Goal: Entertainment & Leisure: Browse casually

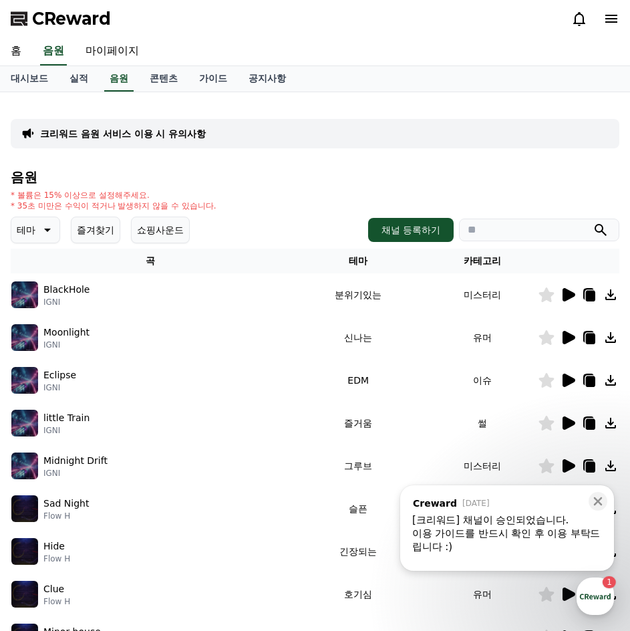
scroll to position [67, 0]
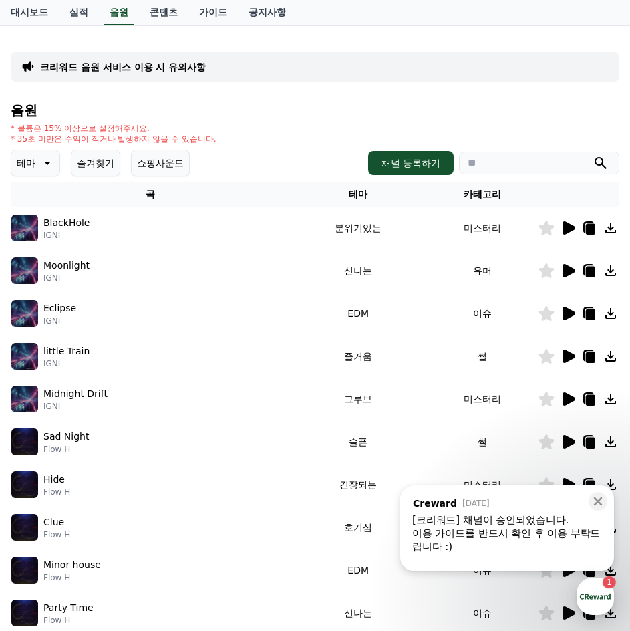
click at [564, 318] on icon at bounding box center [569, 313] width 13 height 13
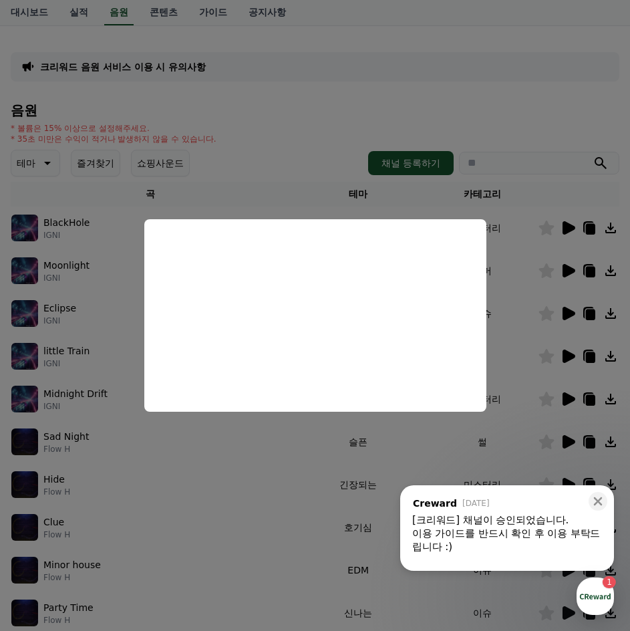
click at [565, 94] on button "close modal" at bounding box center [315, 315] width 630 height 631
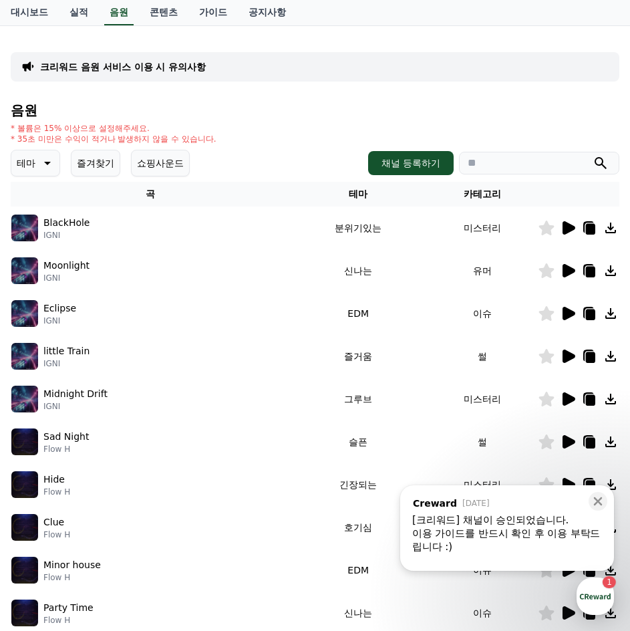
click at [108, 170] on button "즐겨찾기" at bounding box center [95, 163] width 49 height 27
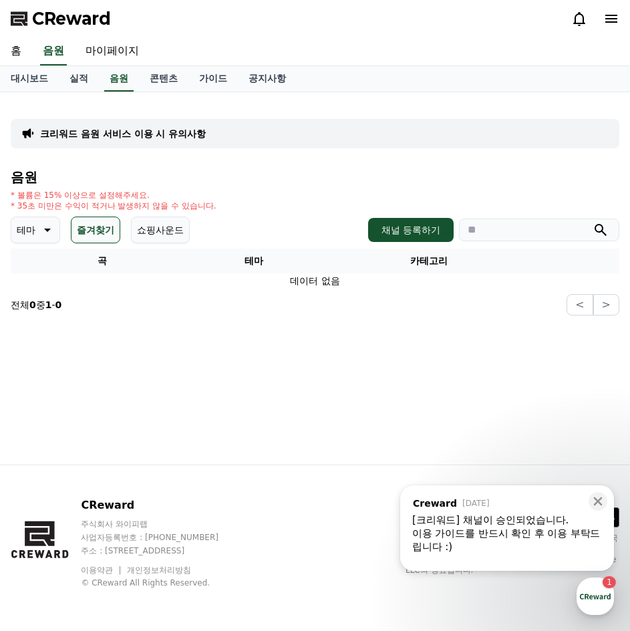
click at [35, 230] on button "테마" at bounding box center [35, 230] width 49 height 27
click at [39, 329] on button "호기심" at bounding box center [32, 334] width 39 height 29
click at [113, 227] on button "즐겨찾기" at bounding box center [104, 230] width 49 height 27
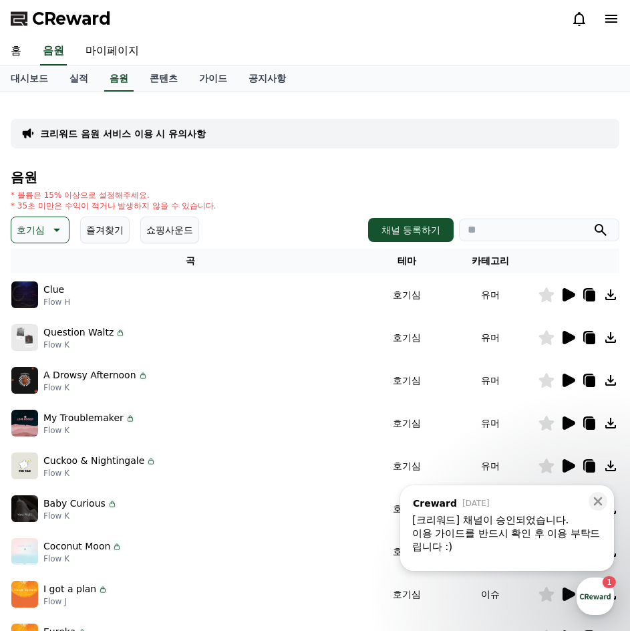
click at [39, 239] on p "호기심" at bounding box center [31, 230] width 28 height 19
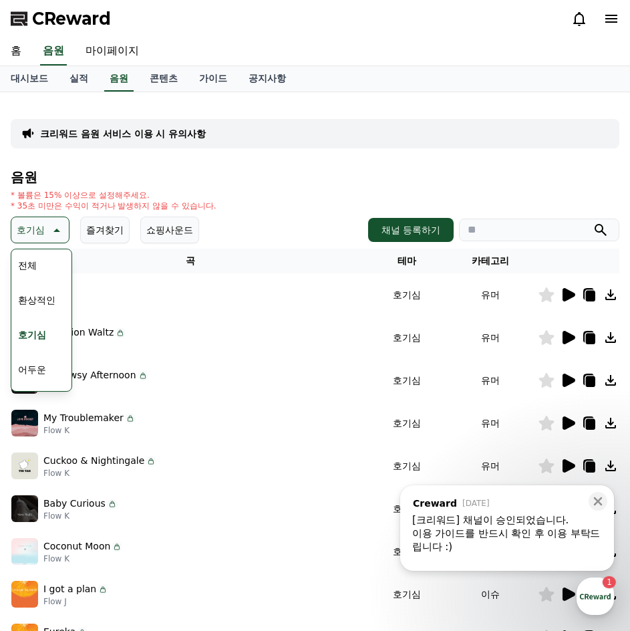
click at [34, 256] on button "전체" at bounding box center [27, 265] width 29 height 29
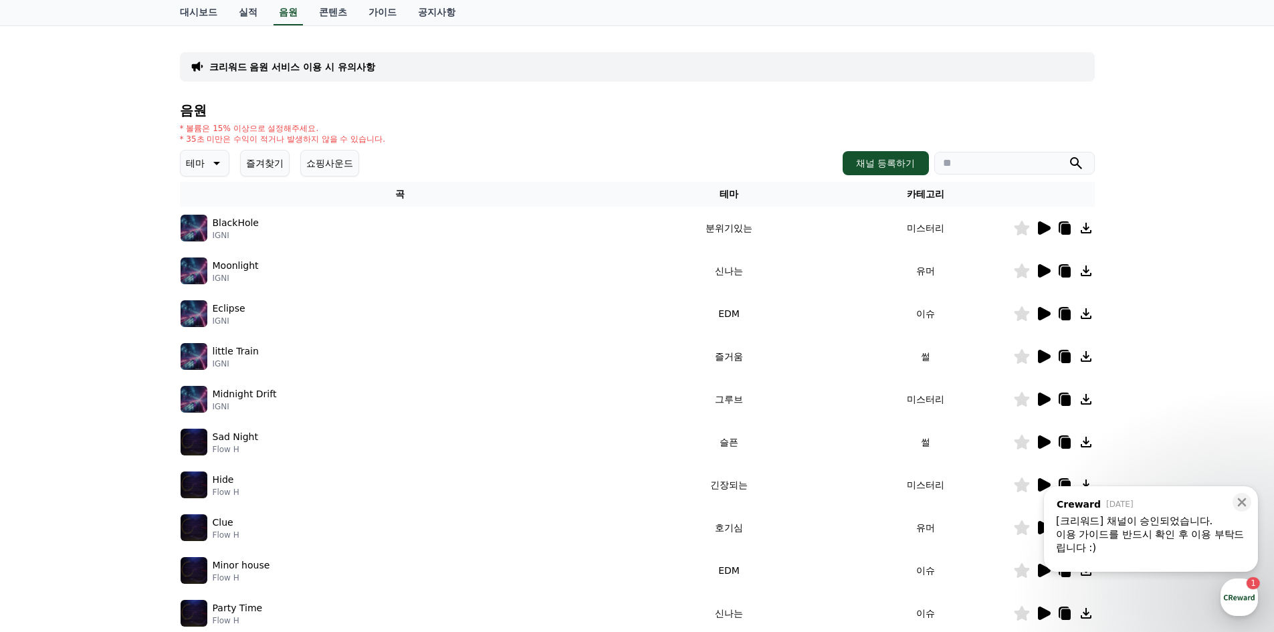
scroll to position [134, 0]
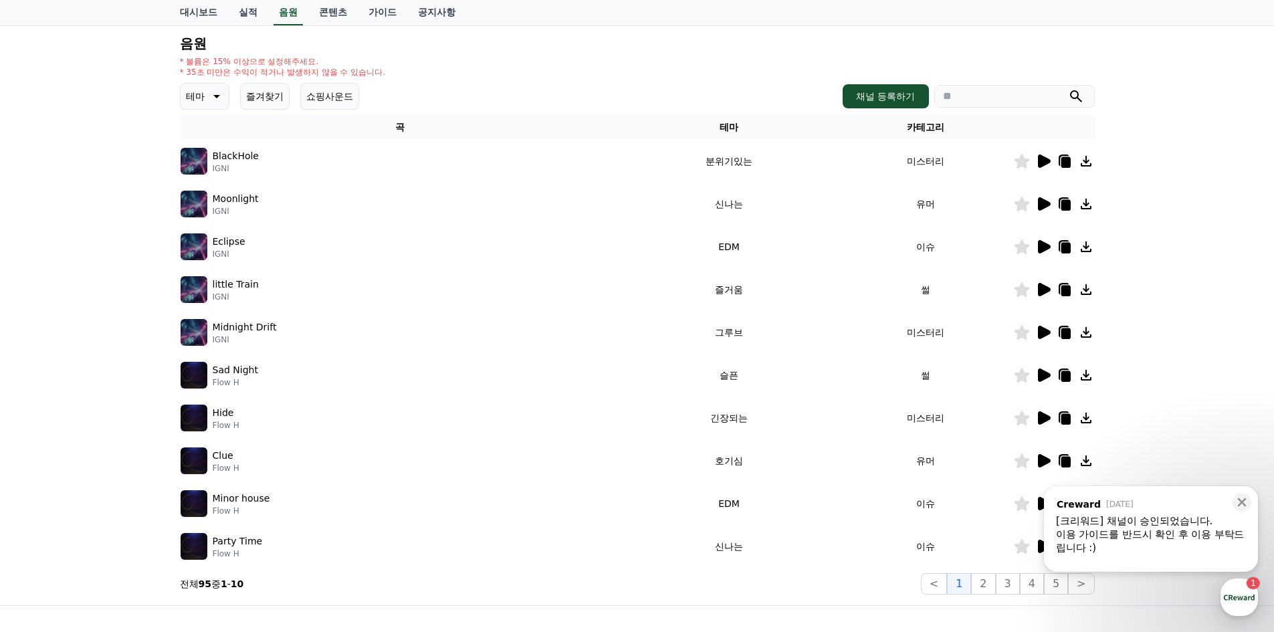
click at [630, 503] on icon at bounding box center [1044, 503] width 13 height 13
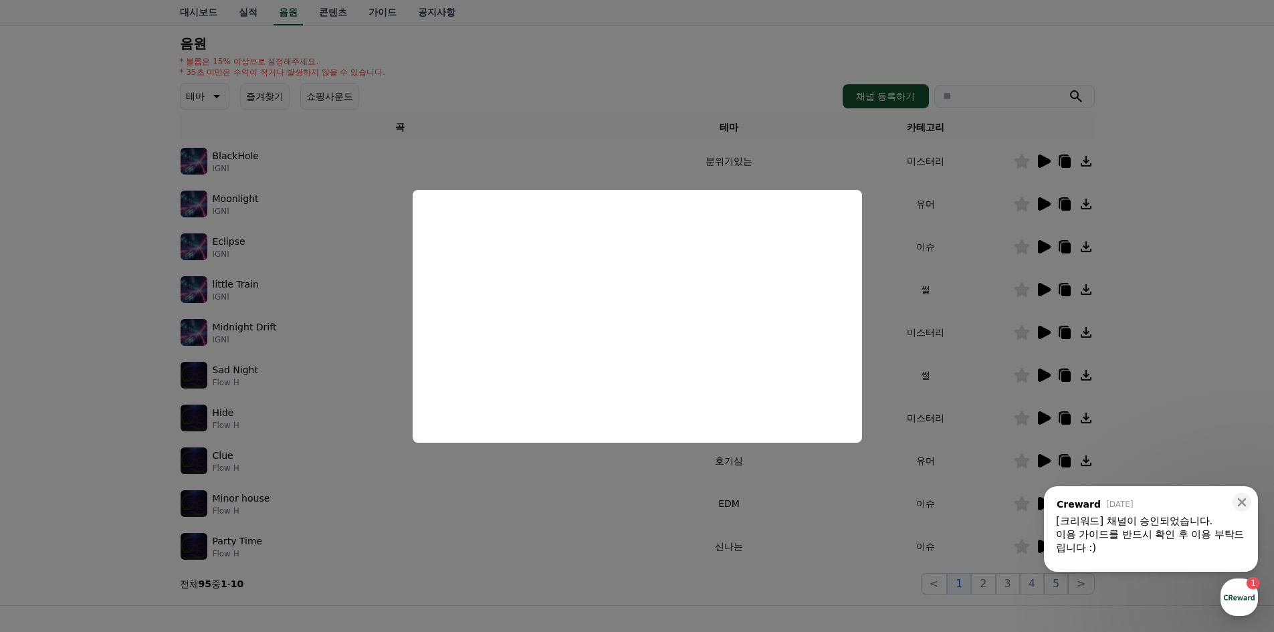
click at [630, 360] on button "close modal" at bounding box center [637, 316] width 1274 height 632
click at [630, 360] on div "크리워드 음원 서비스 이용 시 유의사항 음원 * 볼륨은 15% 이상으로 설정해주세요. * 35초 미만은 수익이 적거나 발생하지 않을 수 있습니…" at bounding box center [637, 282] width 1274 height 647
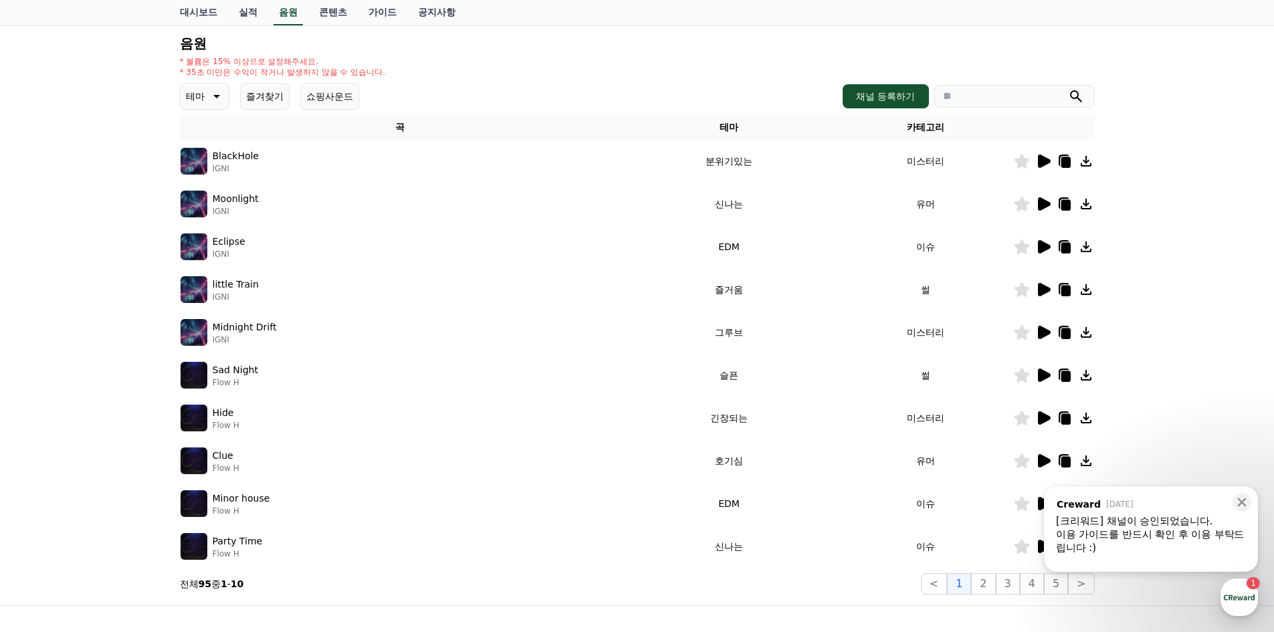
click at [630, 554] on td at bounding box center [1054, 546] width 82 height 43
click at [630, 500] on icon at bounding box center [1242, 502] width 9 height 9
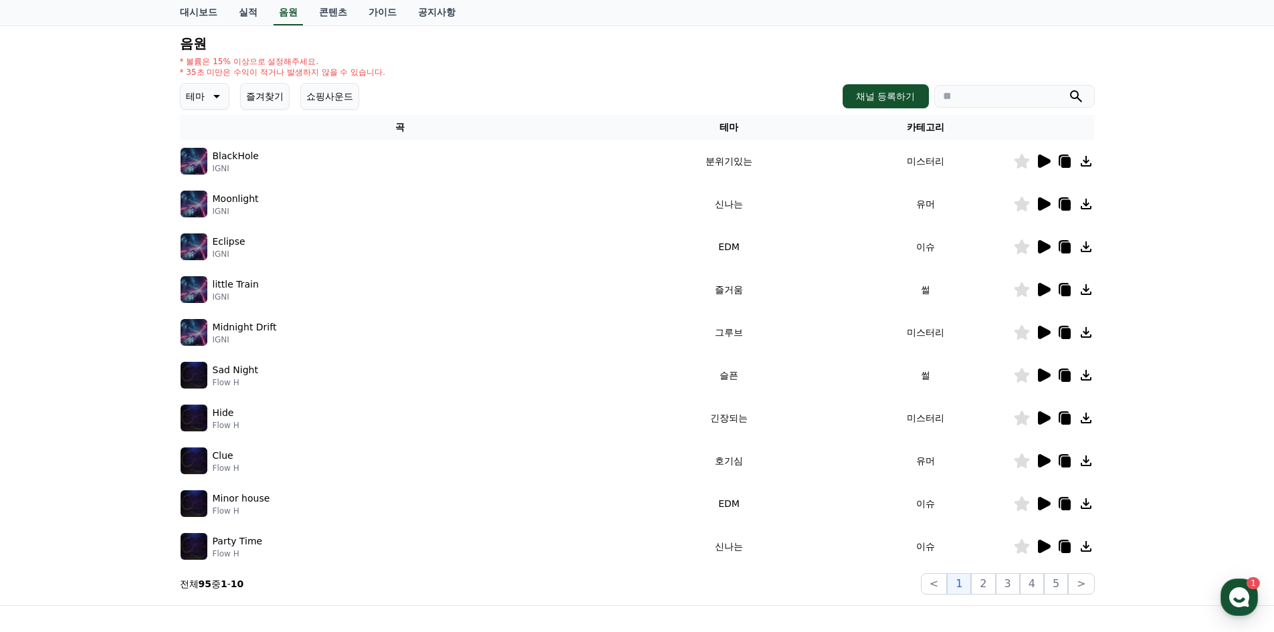
click at [630, 552] on icon at bounding box center [1044, 546] width 13 height 13
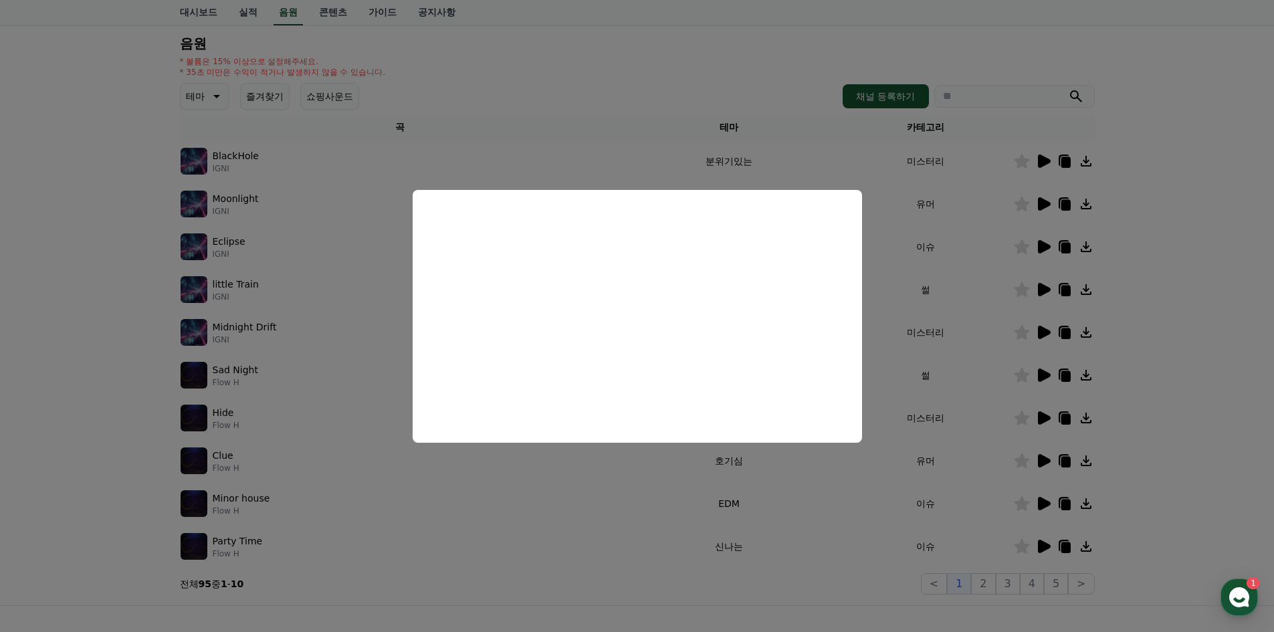
click at [630, 448] on button "close modal" at bounding box center [637, 316] width 1274 height 632
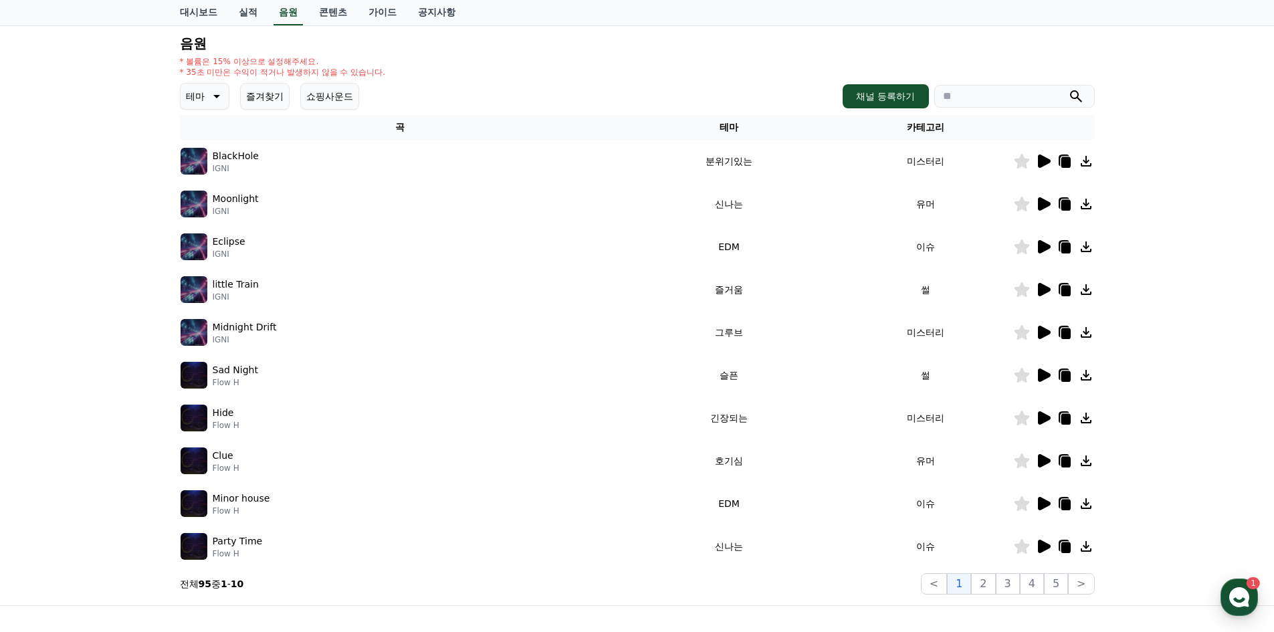
click at [630, 455] on icon at bounding box center [1044, 460] width 13 height 13
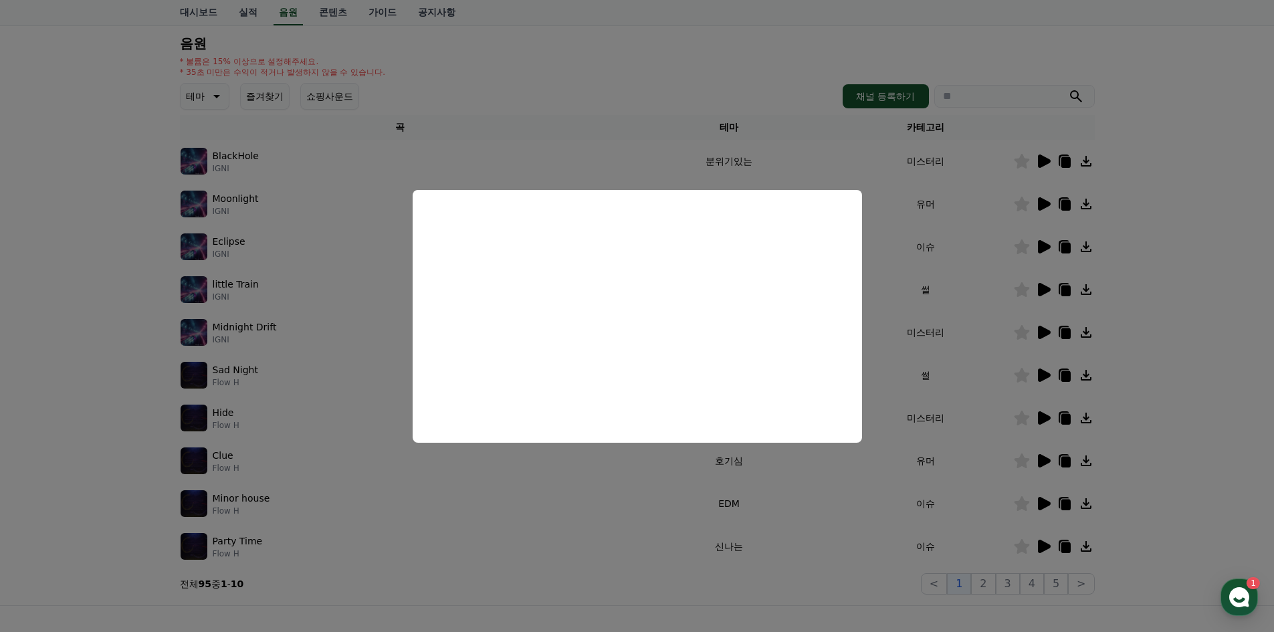
click at [630, 374] on button "close modal" at bounding box center [637, 316] width 1274 height 632
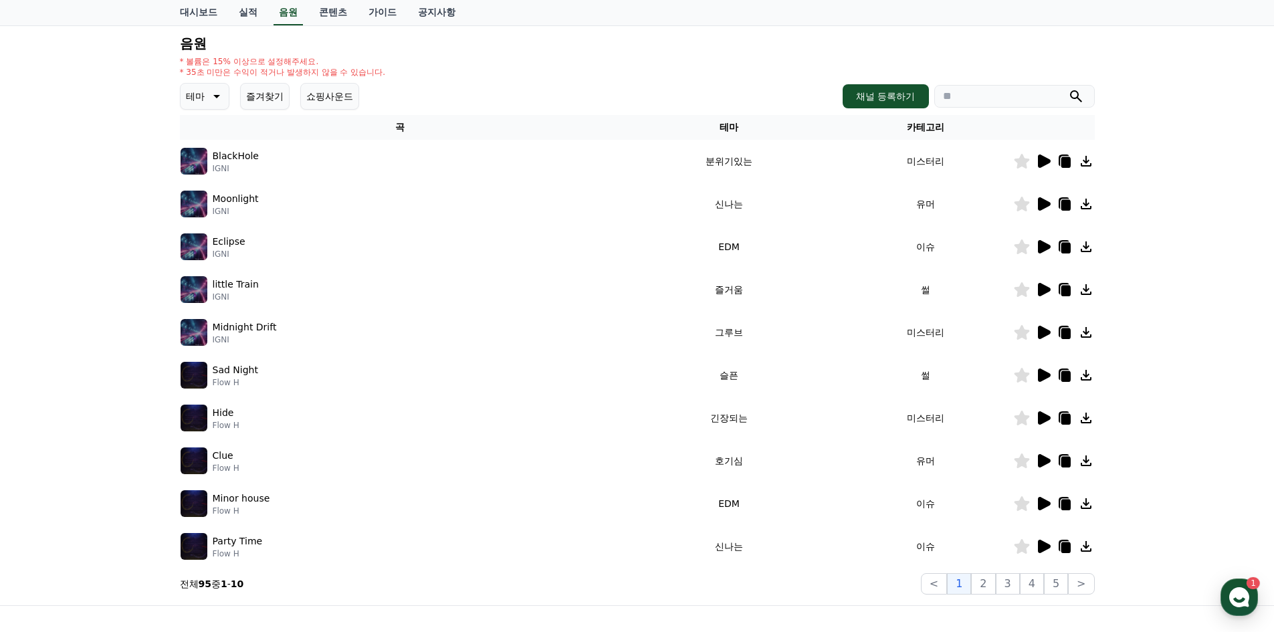
click at [630, 463] on icon at bounding box center [1043, 461] width 16 height 16
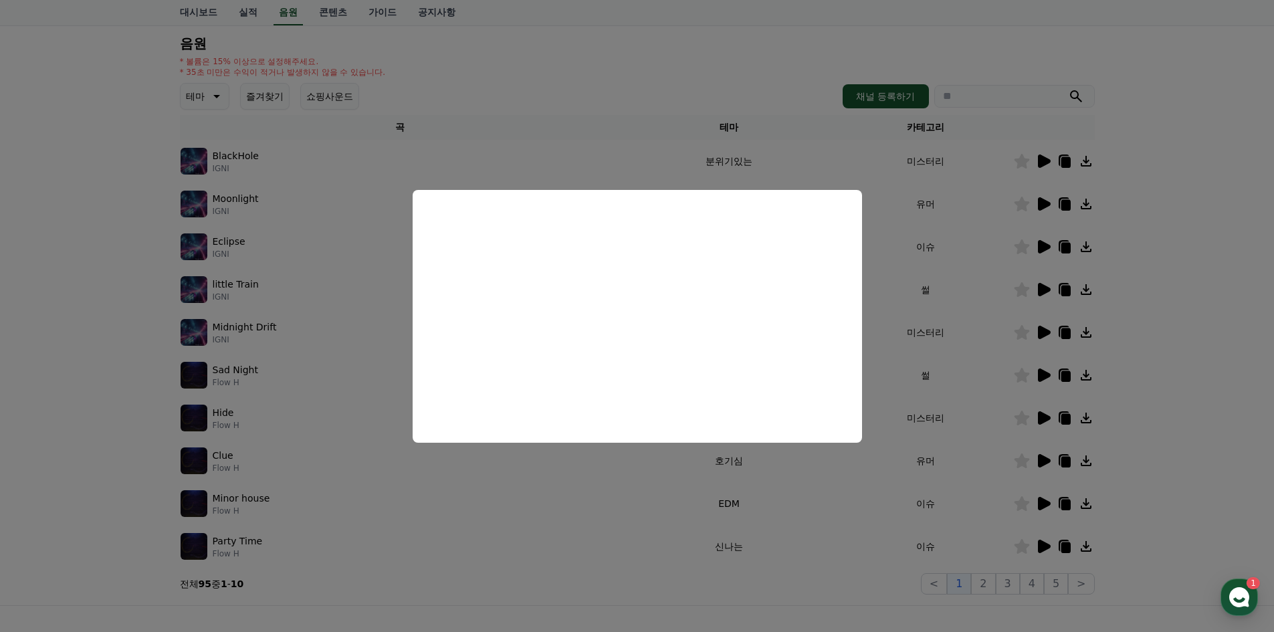
click at [630, 131] on button "close modal" at bounding box center [637, 316] width 1274 height 632
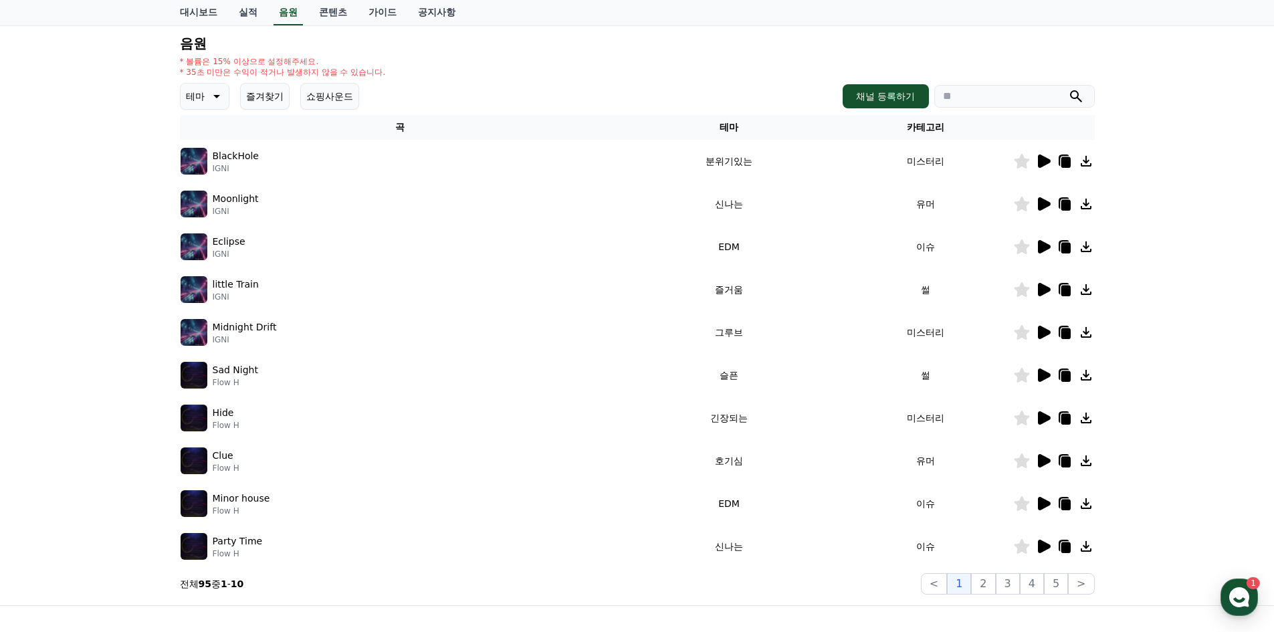
click at [630, 468] on icon at bounding box center [1043, 461] width 16 height 16
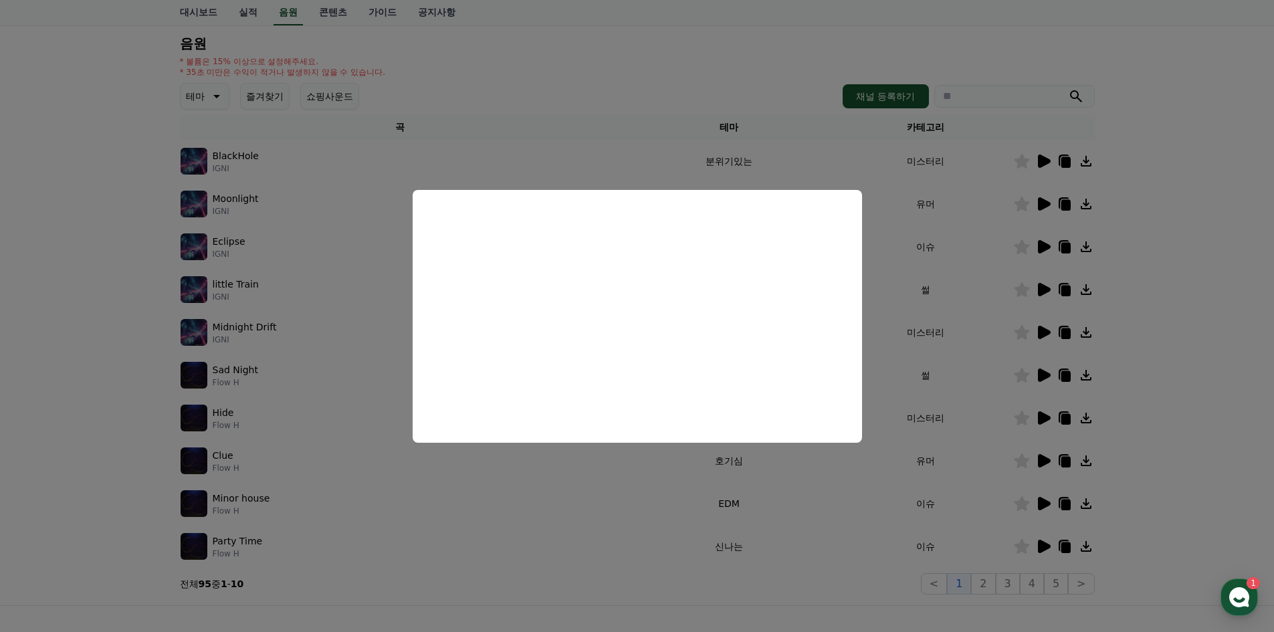
click at [630, 407] on button "close modal" at bounding box center [637, 316] width 1274 height 632
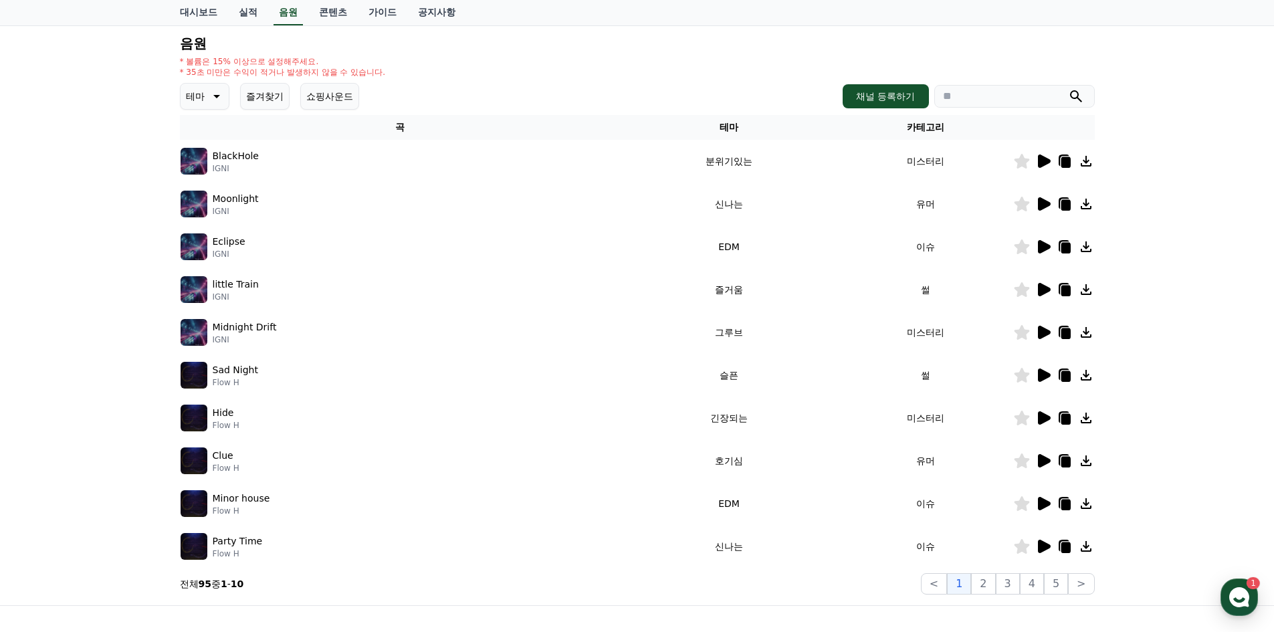
click at [630, 461] on icon at bounding box center [1064, 462] width 9 height 11
